Goal: Task Accomplishment & Management: Complete application form

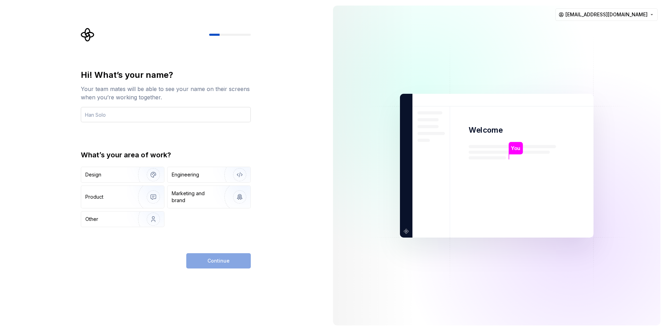
click at [209, 113] on input "text" at bounding box center [166, 114] width 170 height 15
type input "manthan"
drag, startPoint x: 153, startPoint y: 171, endPoint x: 159, endPoint y: 171, distance: 6.3
click at [153, 171] on img "button" at bounding box center [149, 174] width 44 height 46
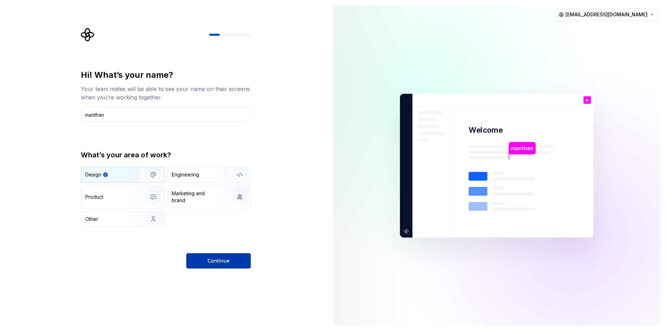
click at [196, 257] on button "Continue" at bounding box center [218, 260] width 65 height 15
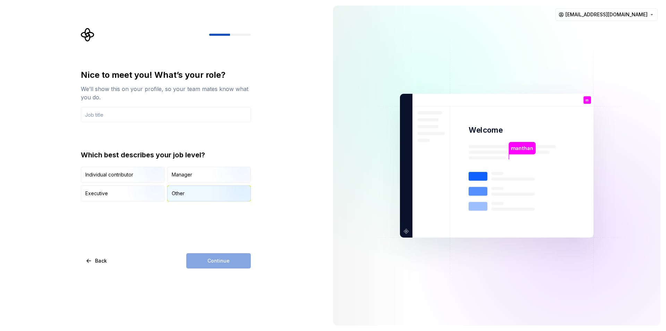
click at [195, 199] on div "Other" at bounding box center [209, 193] width 83 height 15
click at [223, 256] on div "Continue" at bounding box center [218, 260] width 65 height 15
click at [120, 108] on input "text" at bounding box center [166, 114] width 170 height 15
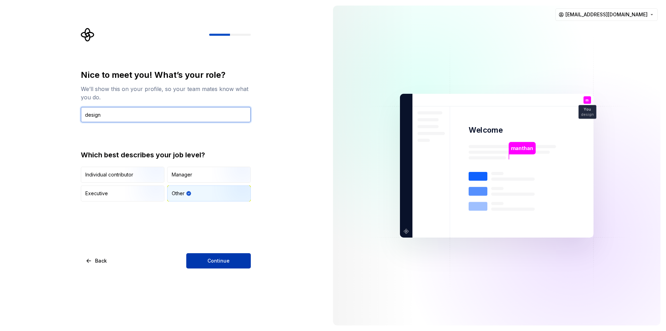
type input "design"
click at [236, 257] on button "Continue" at bounding box center [218, 260] width 65 height 15
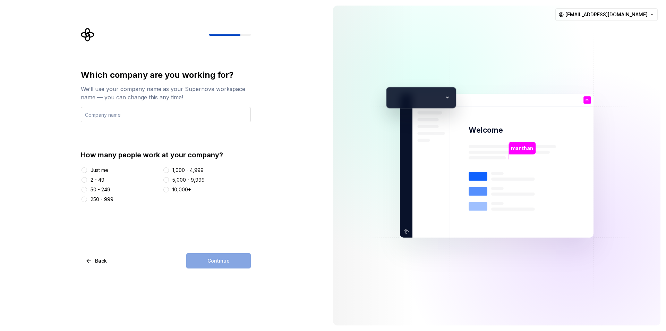
click at [118, 119] on input "text" at bounding box center [166, 114] width 170 height 15
click at [117, 119] on input "text" at bounding box center [166, 114] width 170 height 15
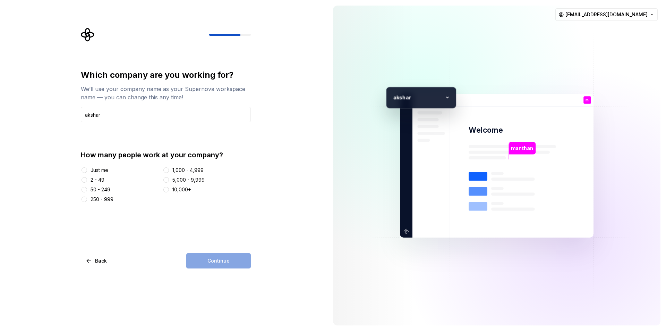
type input "akshar"
click at [99, 188] on div "50 - 249" at bounding box center [101, 189] width 20 height 7
click at [87, 188] on button "50 - 249" at bounding box center [85, 190] width 6 height 6
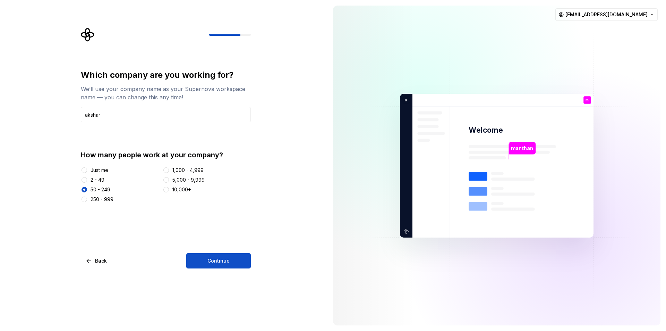
drag, startPoint x: 223, startPoint y: 260, endPoint x: 213, endPoint y: 255, distance: 11.5
click at [223, 260] on span "Continue" at bounding box center [218, 260] width 22 height 7
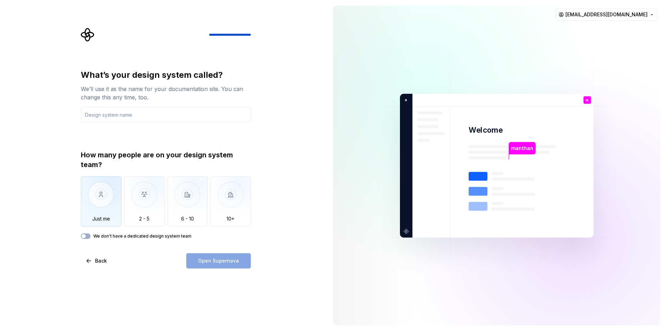
click at [105, 198] on img "button" at bounding box center [101, 199] width 41 height 46
click at [132, 117] on input "text" at bounding box center [166, 114] width 170 height 15
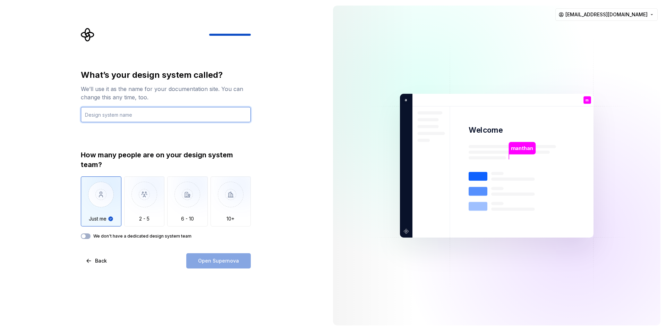
click at [132, 117] on input "text" at bounding box center [166, 114] width 170 height 15
click at [133, 117] on input "text" at bounding box center [166, 114] width 170 height 15
type input "ui"
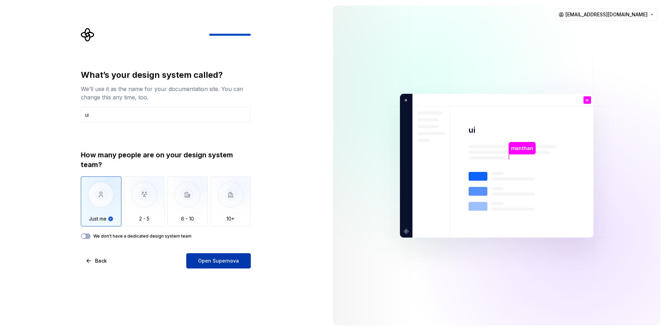
click at [198, 254] on button "Open Supernova" at bounding box center [218, 260] width 65 height 15
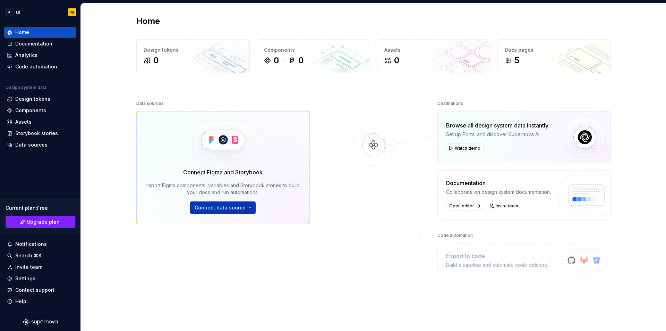
click at [207, 209] on span "Connect data source" at bounding box center [220, 207] width 51 height 7
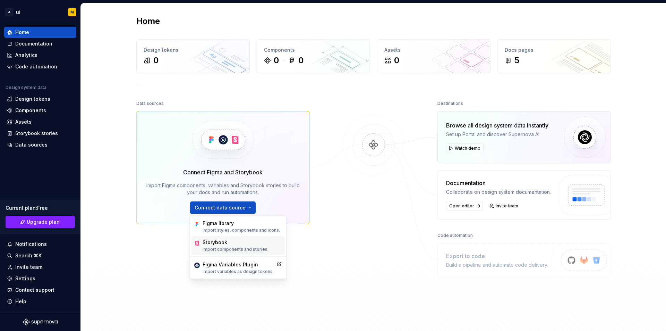
click at [234, 237] on div "Storybook Import components and stories." at bounding box center [237, 245] width 93 height 19
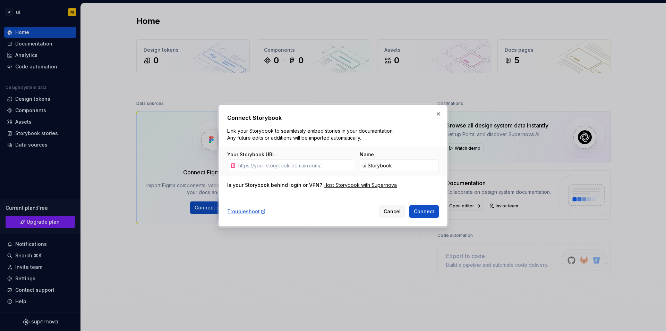
click at [334, 172] on div "Your Storybook URL Name ui Storybook" at bounding box center [333, 161] width 228 height 29
click at [334, 167] on input "Your Storybook URL" at bounding box center [294, 165] width 119 height 12
paste input "[URL][DOMAIN_NAME]"
type input "[URL][DOMAIN_NAME]"
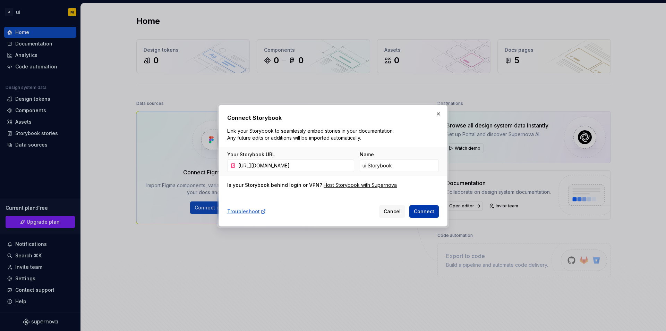
scroll to position [0, 0]
click at [420, 208] on span "Connect" at bounding box center [424, 211] width 20 height 7
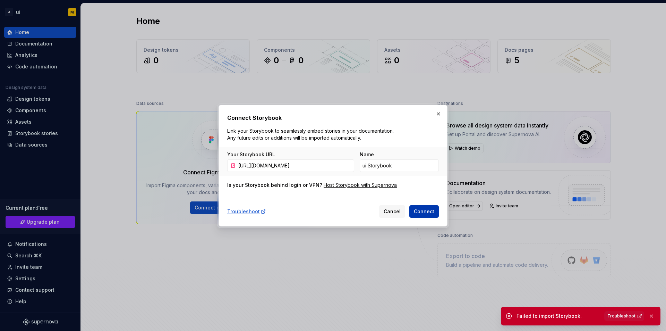
click at [419, 206] on button "Connect" at bounding box center [423, 211] width 29 height 12
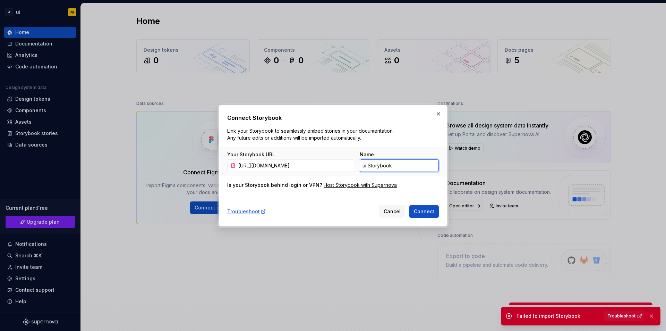
click at [403, 164] on input "ui Storybook" at bounding box center [399, 165] width 79 height 12
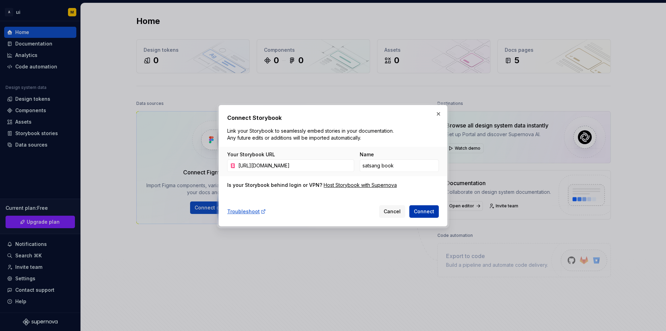
click at [420, 213] on span "Connect" at bounding box center [424, 211] width 20 height 7
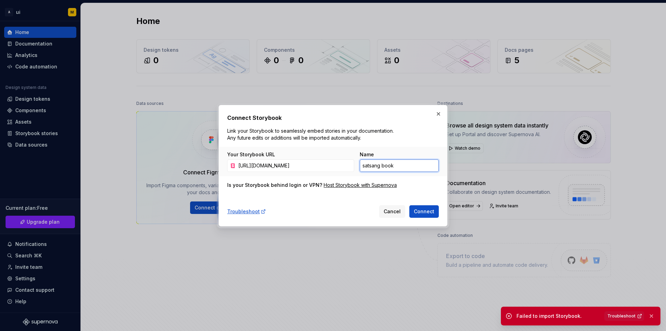
click at [411, 169] on input "satsang book" at bounding box center [399, 165] width 79 height 12
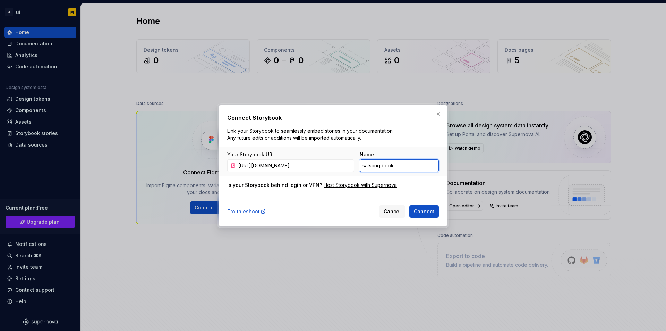
click at [411, 169] on input "satsang book" at bounding box center [399, 165] width 79 height 12
click at [409, 205] on button "Connect" at bounding box center [423, 211] width 29 height 12
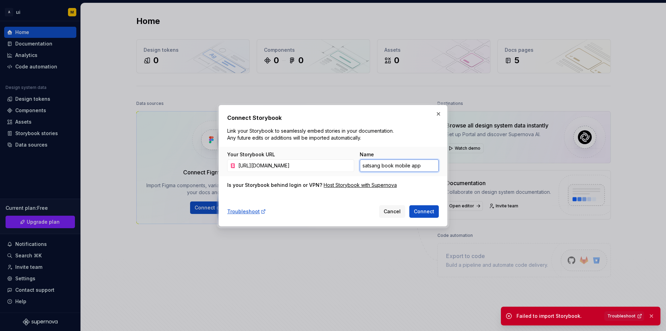
click at [409, 205] on button "Connect" at bounding box center [423, 211] width 29 height 12
drag, startPoint x: 427, startPoint y: 163, endPoint x: 364, endPoint y: 170, distance: 63.5
click at [364, 170] on input "satsang book mobile app" at bounding box center [399, 165] width 79 height 12
type input "s"
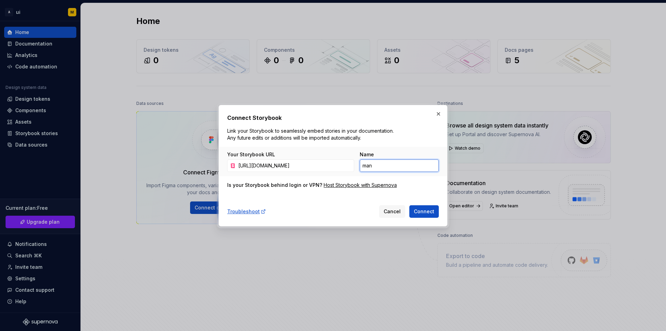
type input "[PERSON_NAME]"
click at [425, 208] on span "Connect" at bounding box center [424, 211] width 20 height 7
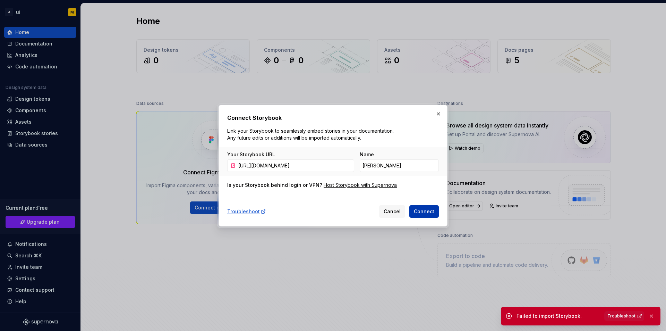
click at [425, 208] on span "Connect" at bounding box center [424, 211] width 20 height 7
click at [408, 158] on div "Name [PERSON_NAME]" at bounding box center [399, 161] width 79 height 21
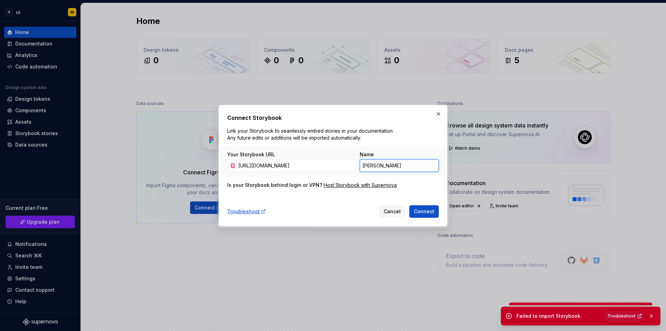
click at [405, 168] on input "[PERSON_NAME]" at bounding box center [399, 165] width 79 height 12
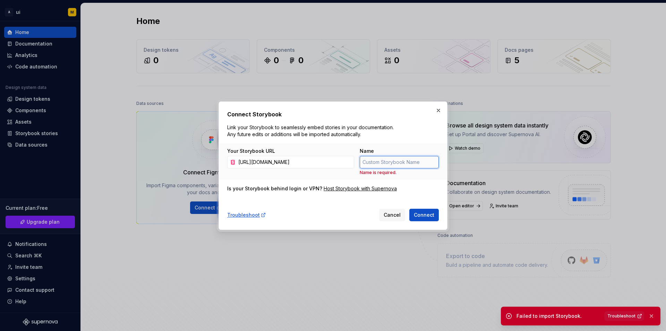
click at [398, 163] on input "Name" at bounding box center [399, 162] width 79 height 12
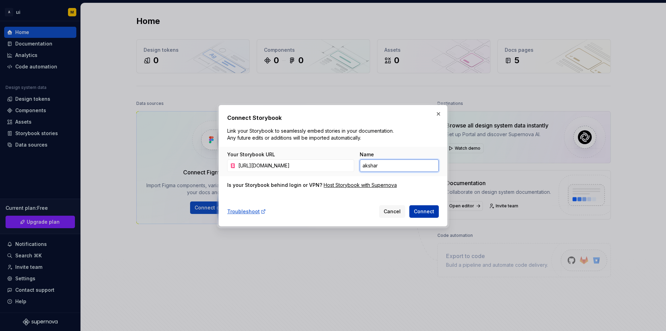
type input "akshar"
click at [427, 209] on span "Connect" at bounding box center [424, 211] width 20 height 7
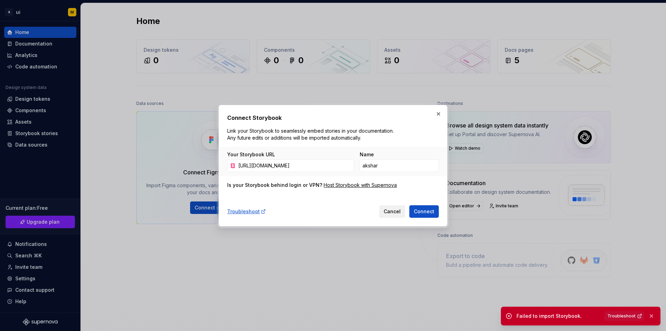
click at [397, 211] on span "Cancel" at bounding box center [392, 211] width 17 height 7
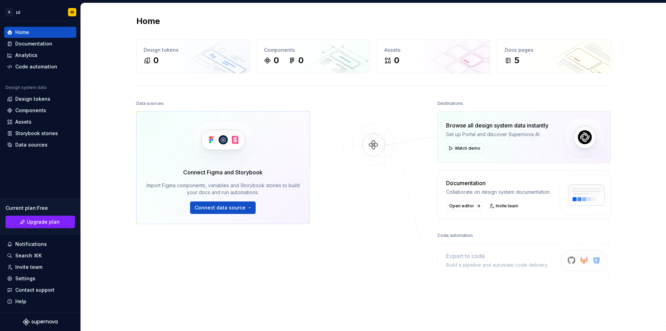
click at [230, 138] on img at bounding box center [222, 139] width 85 height 57
click at [376, 142] on img at bounding box center [373, 151] width 67 height 75
click at [477, 152] on button "Watch demo" at bounding box center [464, 148] width 37 height 10
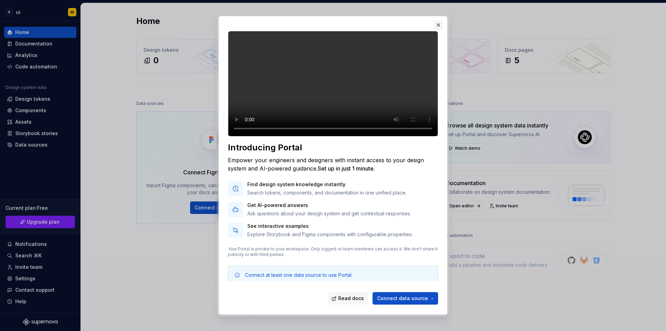
click at [438, 30] on button "button" at bounding box center [439, 25] width 10 height 10
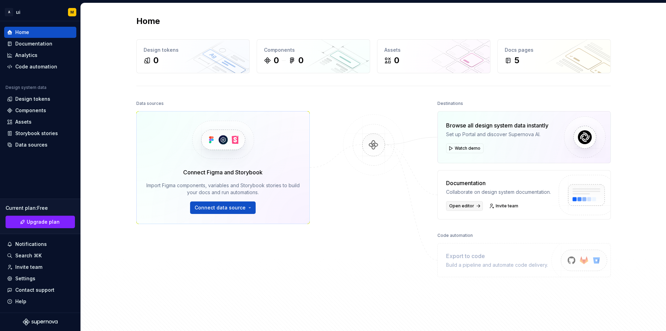
click at [473, 204] on link "Open editor" at bounding box center [464, 206] width 37 height 10
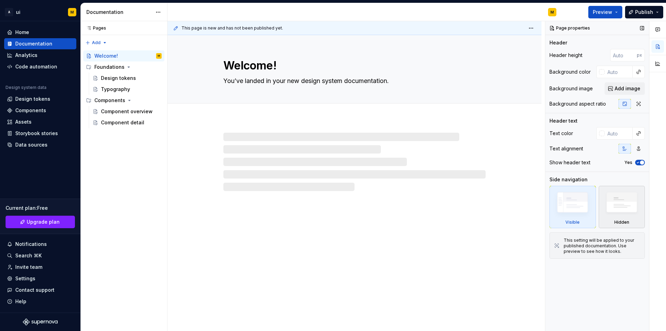
click at [616, 198] on img at bounding box center [622, 204] width 40 height 31
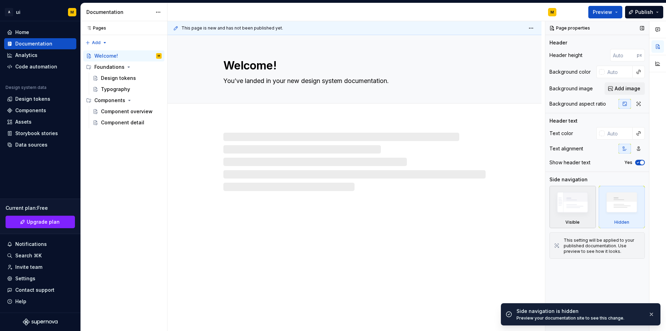
click at [566, 200] on img at bounding box center [572, 204] width 40 height 30
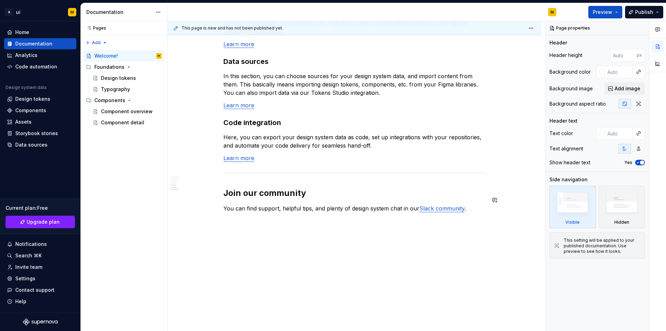
scroll to position [550, 0]
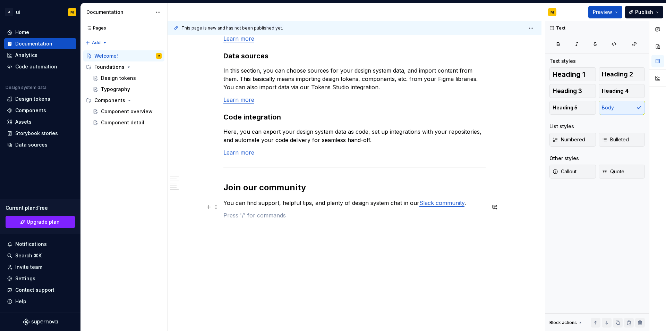
click at [242, 211] on p at bounding box center [354, 215] width 262 height 8
click at [209, 207] on button "button" at bounding box center [209, 207] width 10 height 10
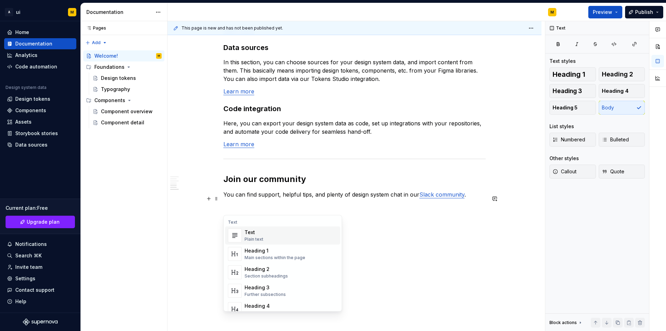
scroll to position [563, 0]
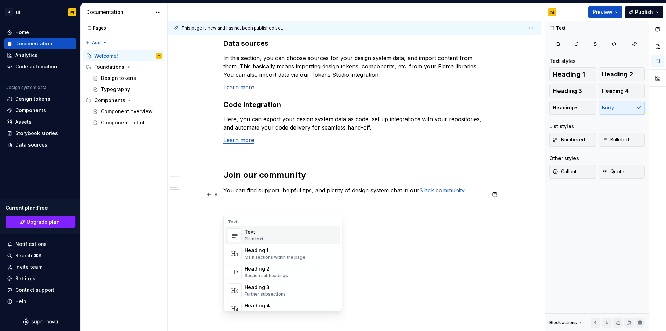
click at [267, 234] on div "Text Plain text" at bounding box center [291, 235] width 93 height 14
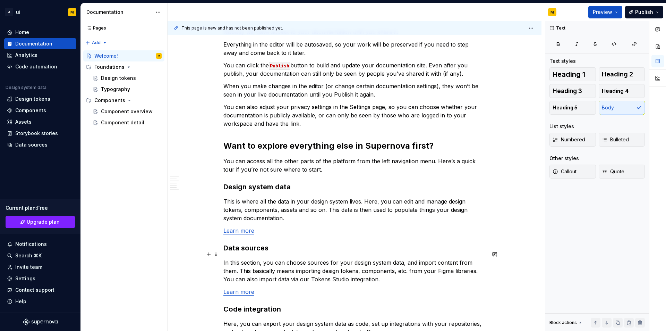
scroll to position [354, 0]
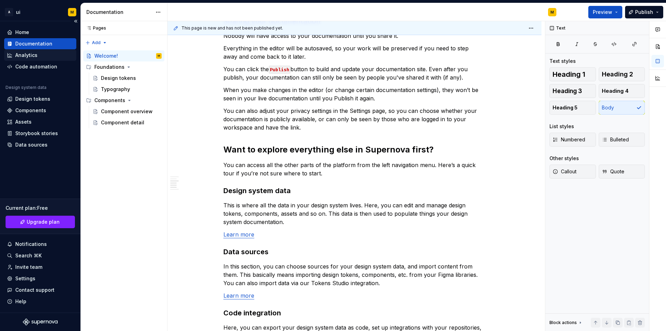
click at [42, 52] on div "Analytics" at bounding box center [40, 55] width 67 height 7
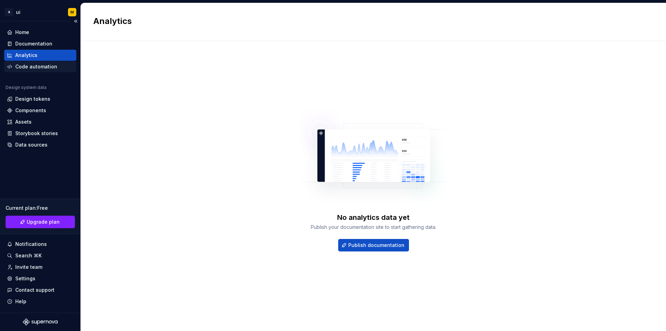
click at [42, 63] on div "Code automation" at bounding box center [36, 66] width 42 height 7
click at [42, 44] on div "Documentation" at bounding box center [33, 43] width 37 height 7
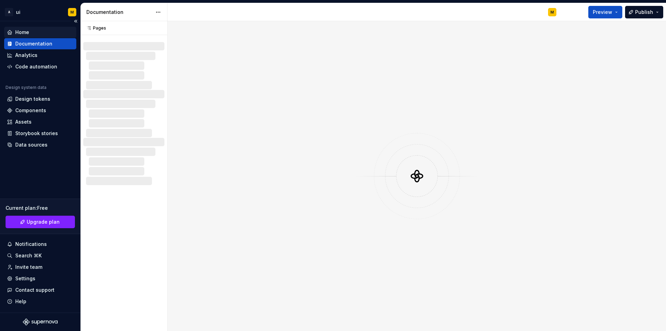
click at [36, 32] on div "Home" at bounding box center [40, 32] width 67 height 7
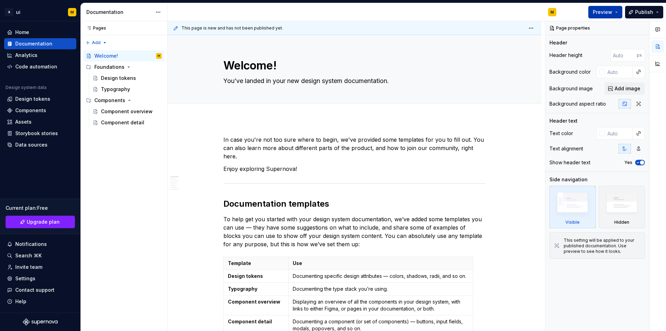
click at [598, 14] on span "Preview" at bounding box center [602, 12] width 19 height 7
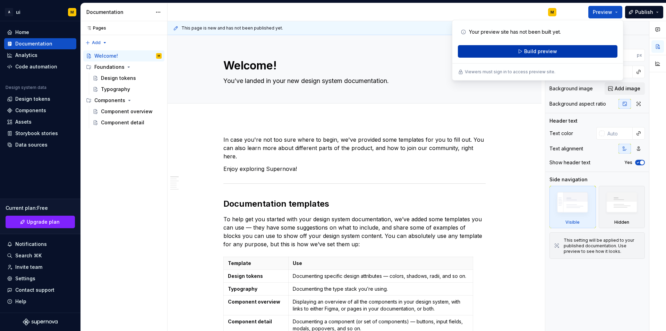
click at [492, 51] on button "Build preview" at bounding box center [538, 51] width 160 height 12
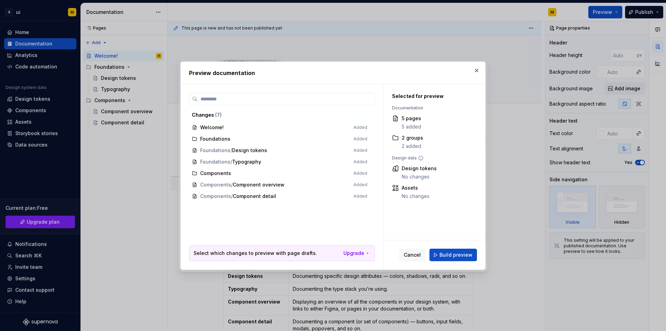
click at [218, 149] on span "Foundations / Design tokens Added" at bounding box center [279, 150] width 181 height 11
click at [478, 73] on button "button" at bounding box center [477, 71] width 10 height 10
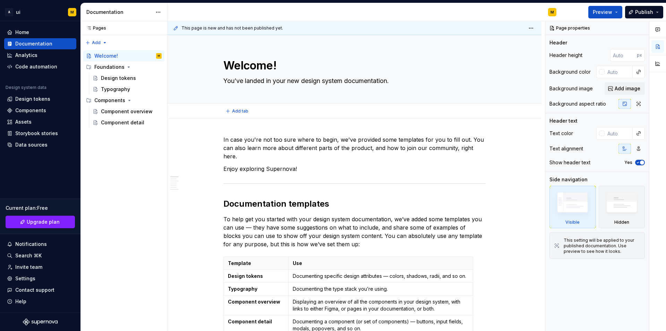
type textarea "*"
